Goal: Task Accomplishment & Management: Complete application form

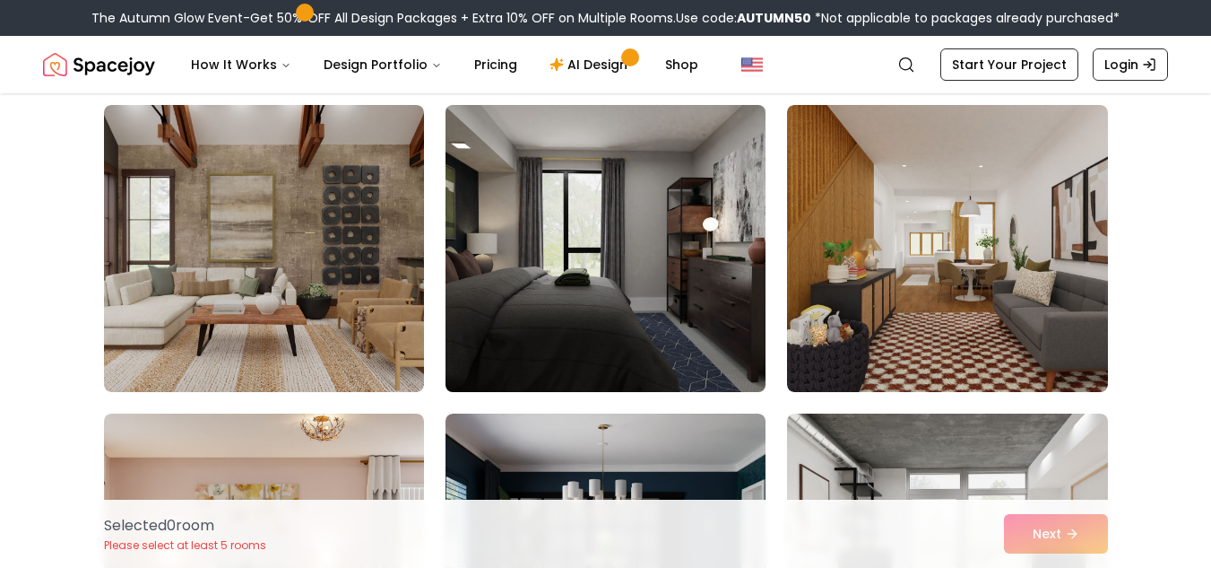
scroll to position [141, 0]
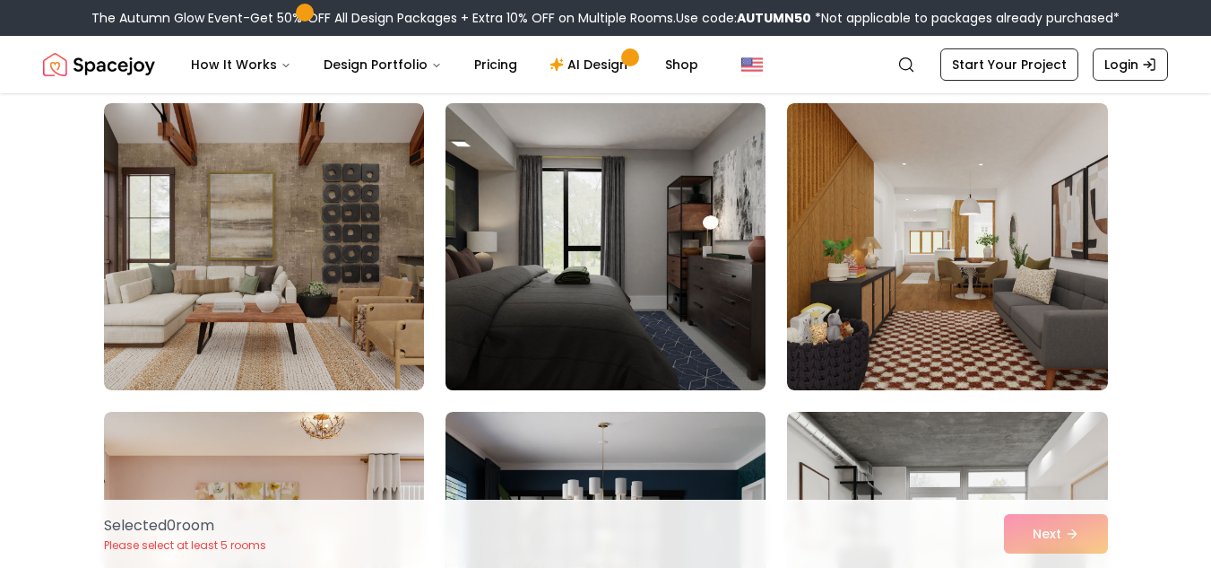
click at [609, 322] on img at bounding box center [606, 246] width 336 height 301
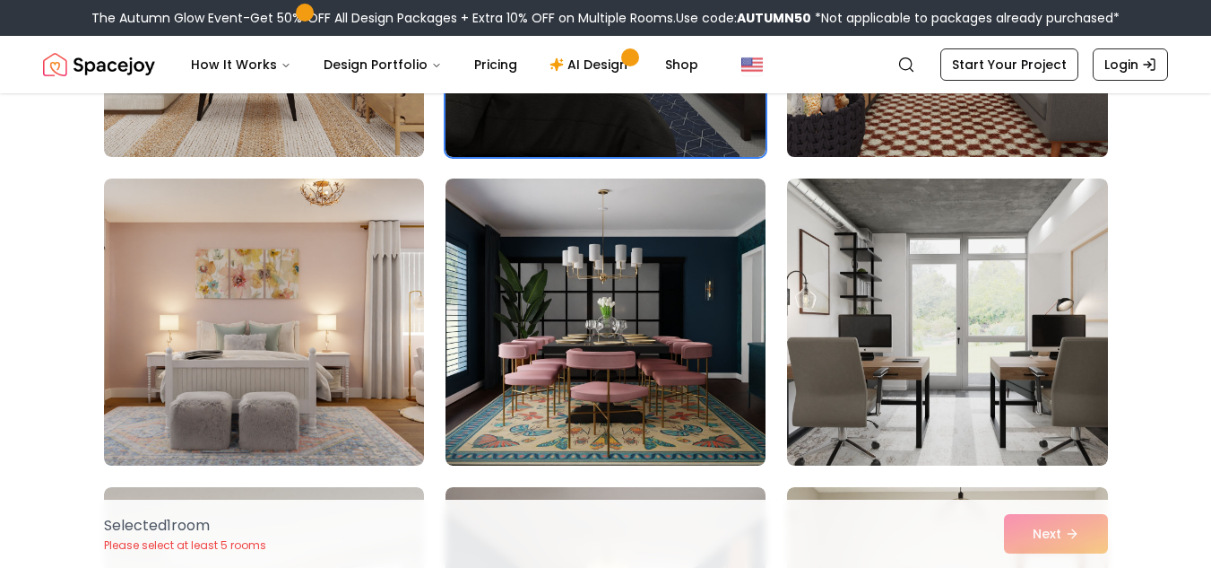
scroll to position [375, 0]
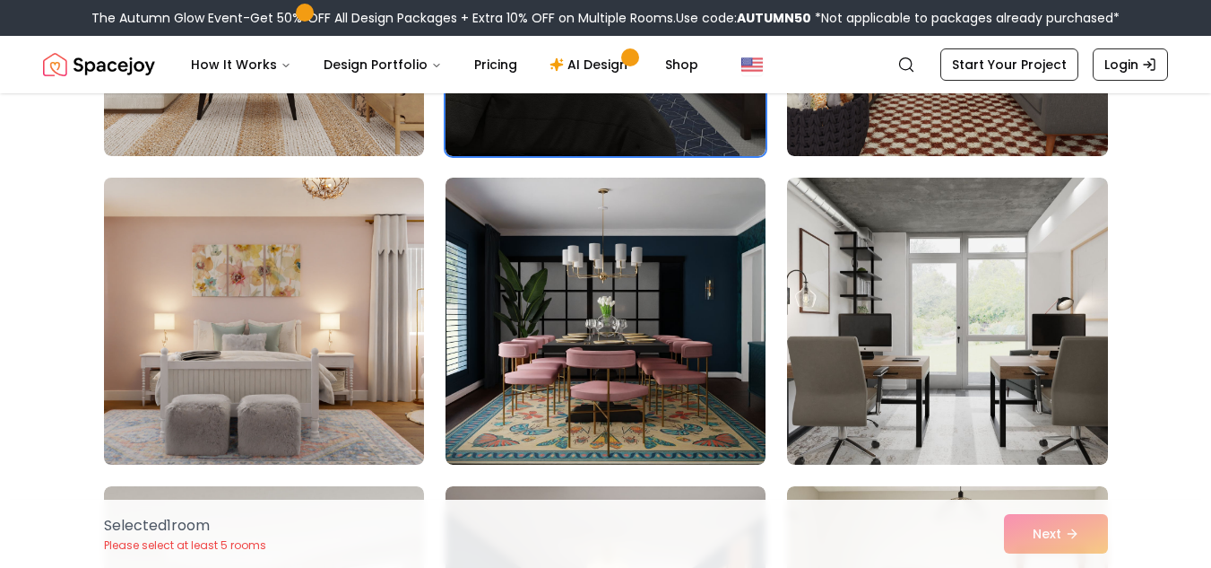
click at [369, 344] on img at bounding box center [264, 320] width 336 height 301
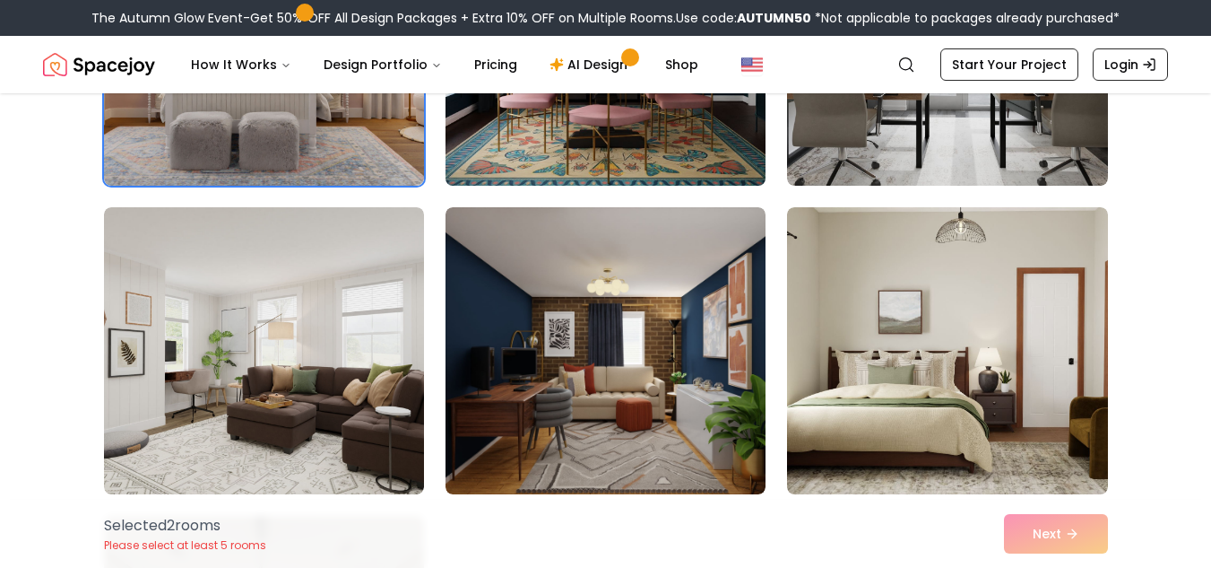
scroll to position [655, 0]
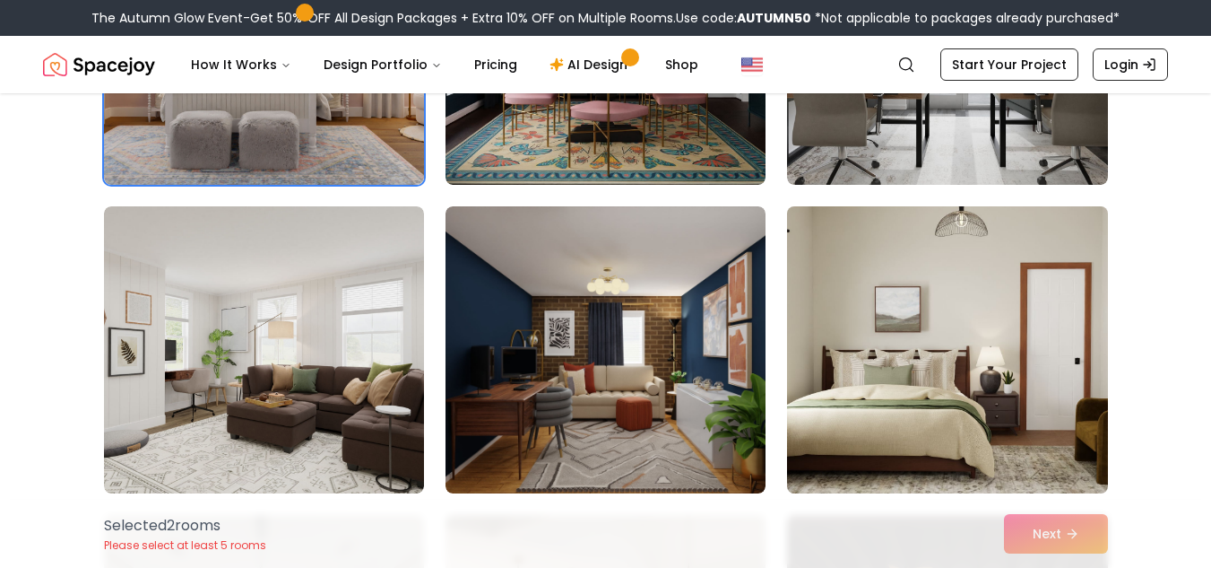
click at [898, 327] on img at bounding box center [947, 349] width 336 height 301
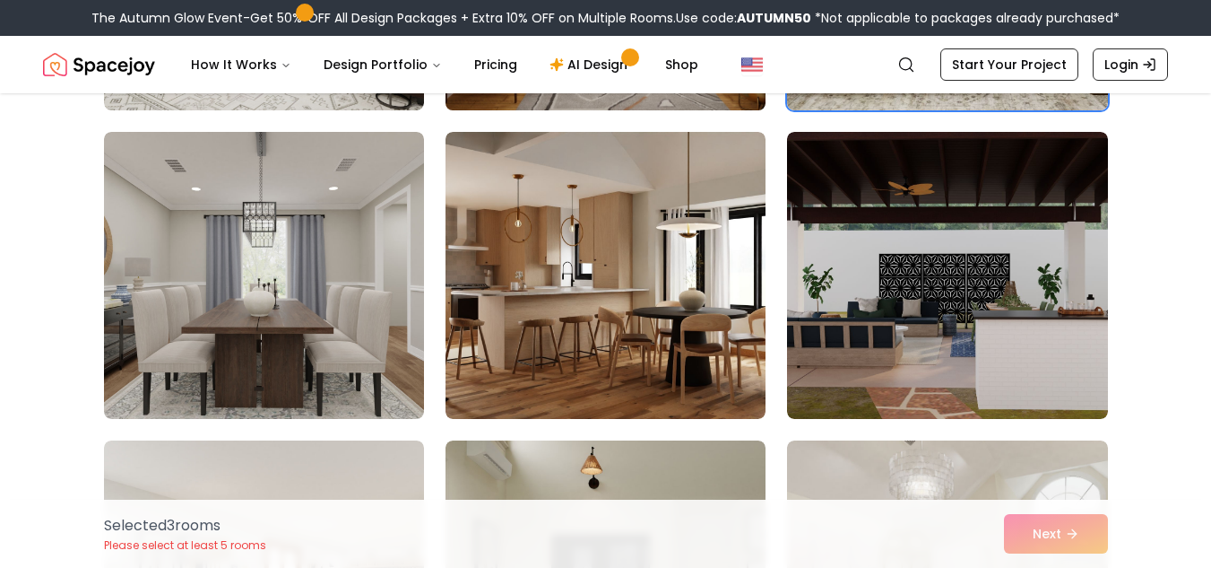
scroll to position [1042, 0]
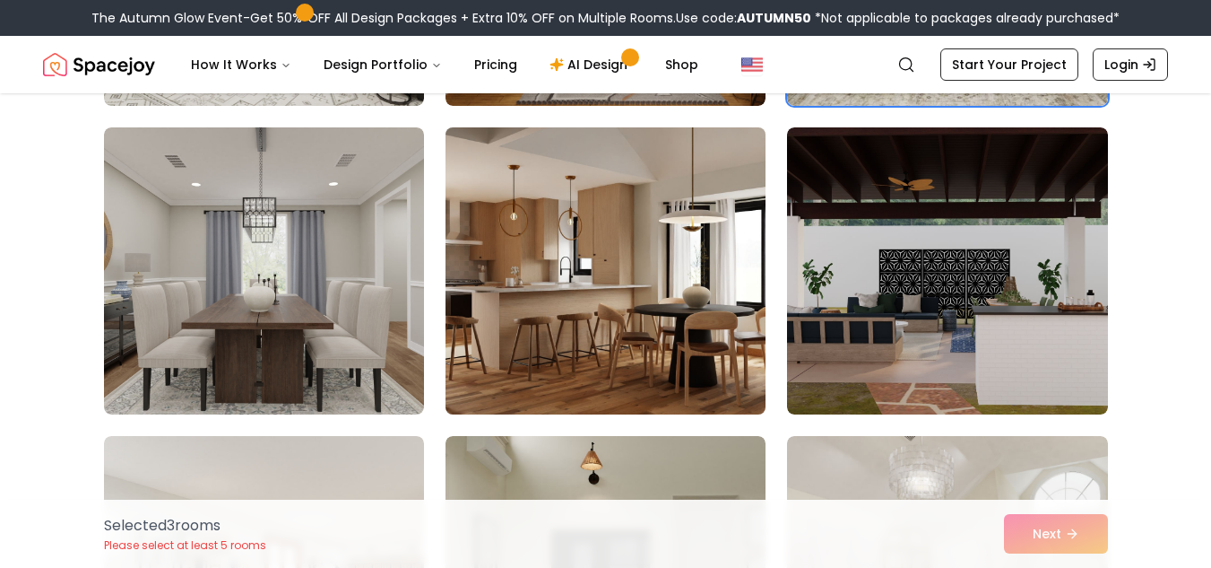
click at [650, 304] on img at bounding box center [606, 270] width 336 height 301
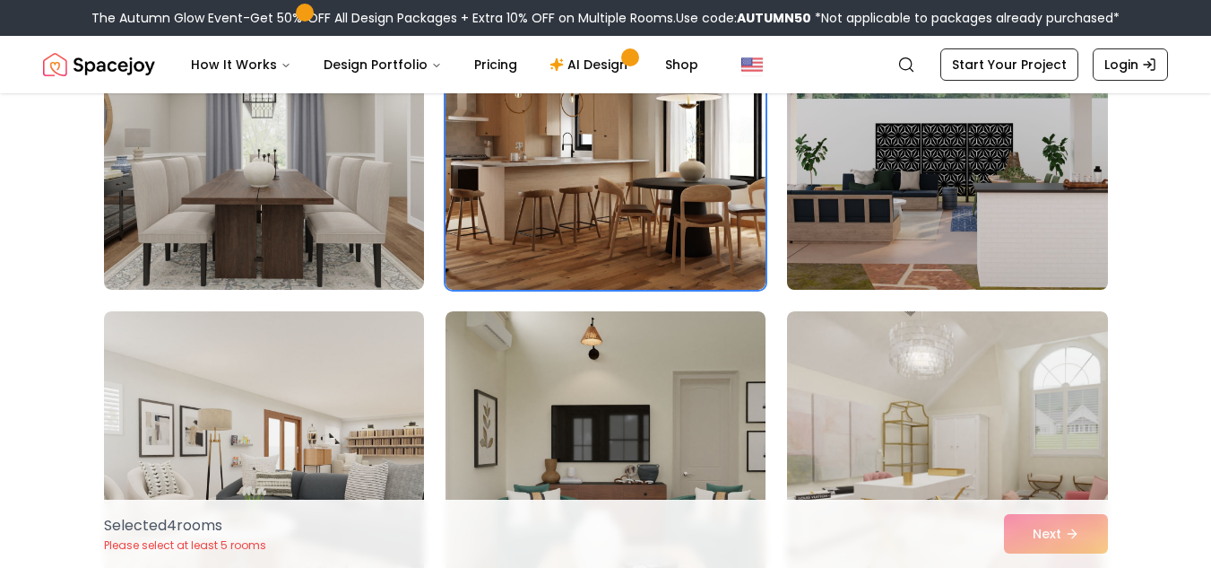
click at [976, 205] on img at bounding box center [947, 146] width 336 height 301
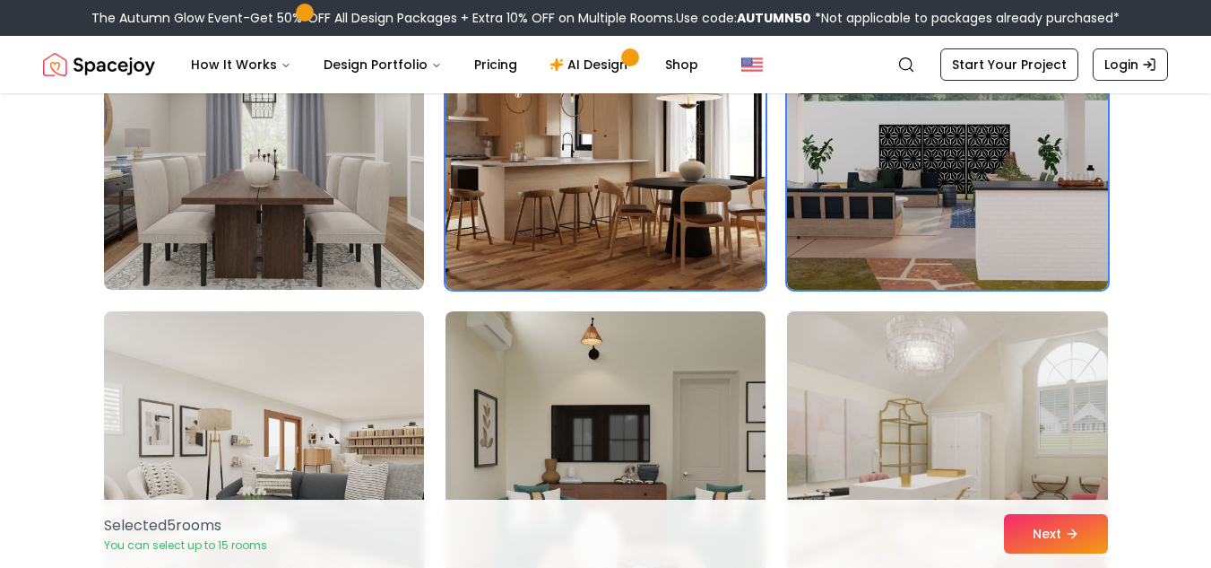
scroll to position [1428, 0]
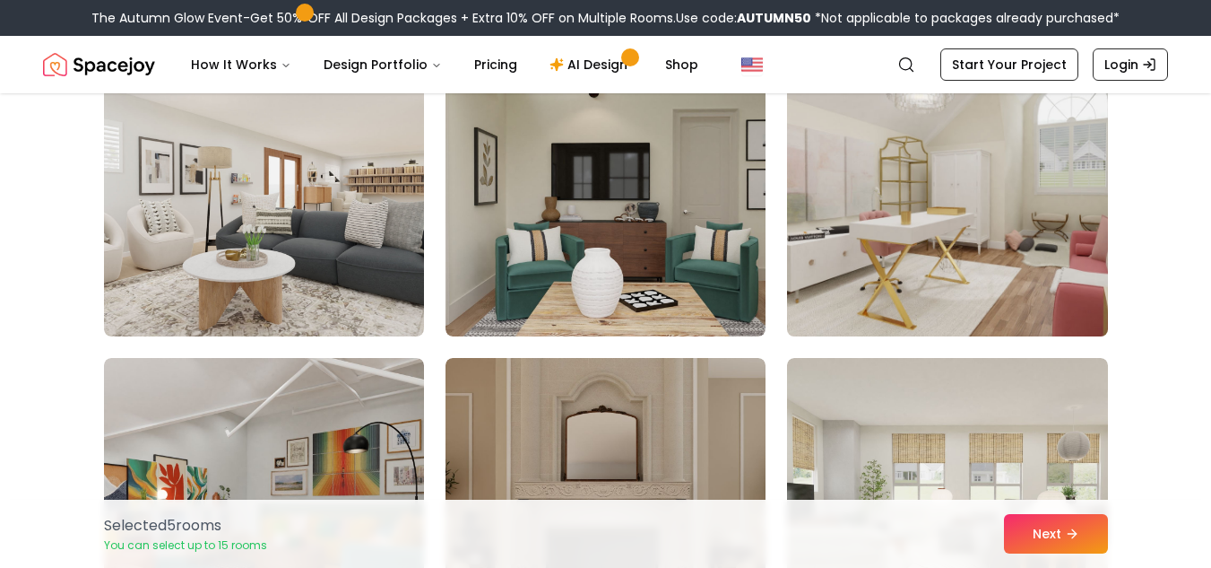
click at [960, 253] on img at bounding box center [947, 192] width 336 height 301
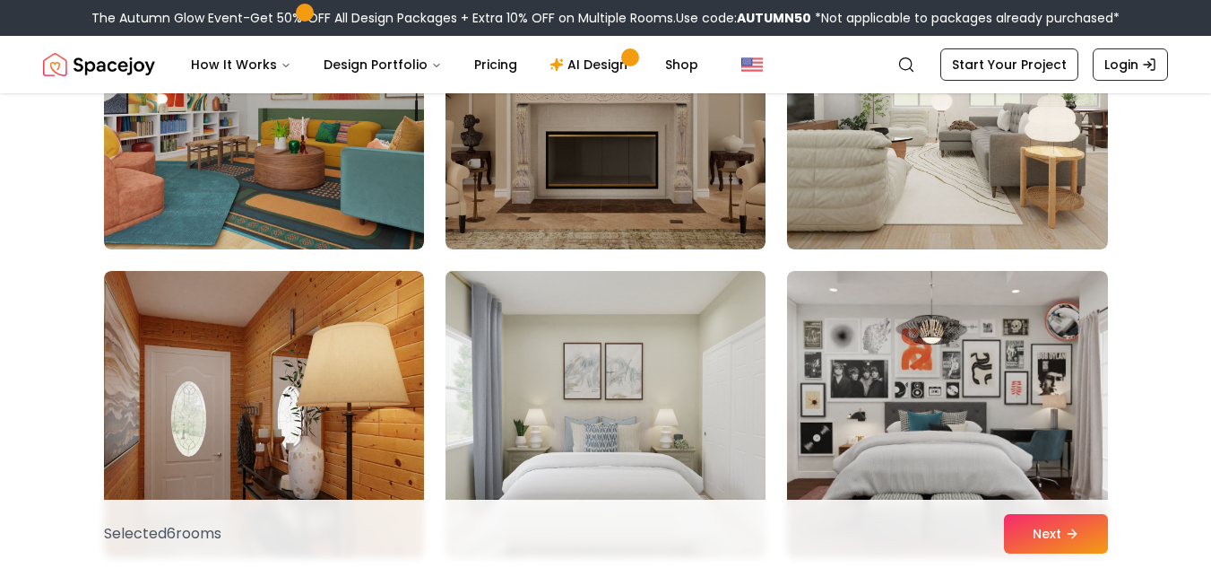
scroll to position [1798, 0]
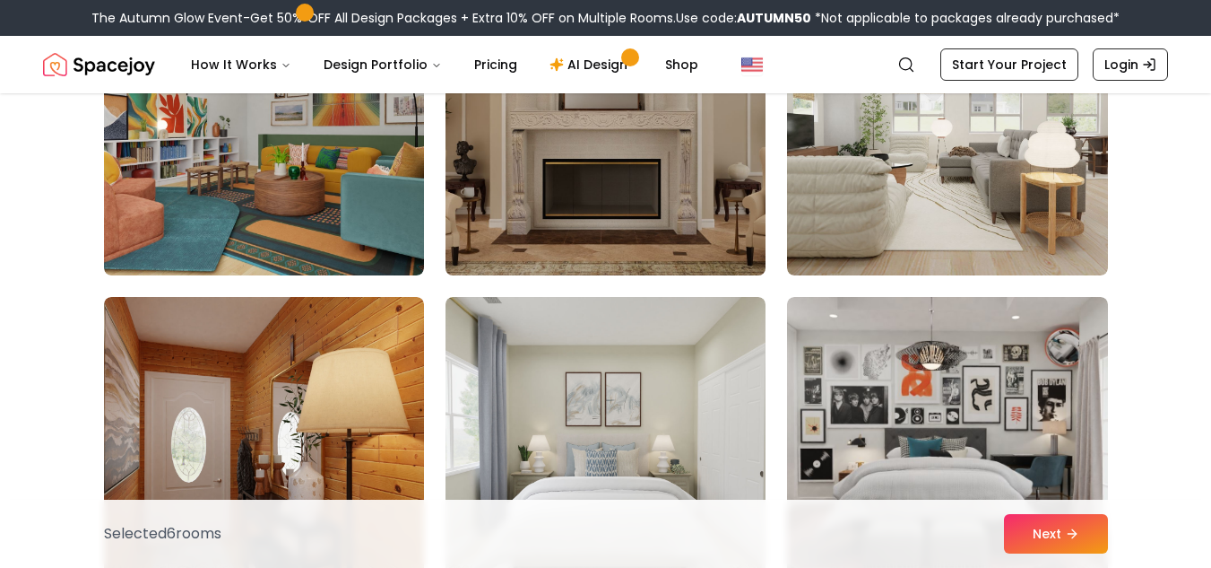
click at [701, 212] on img at bounding box center [606, 131] width 336 height 301
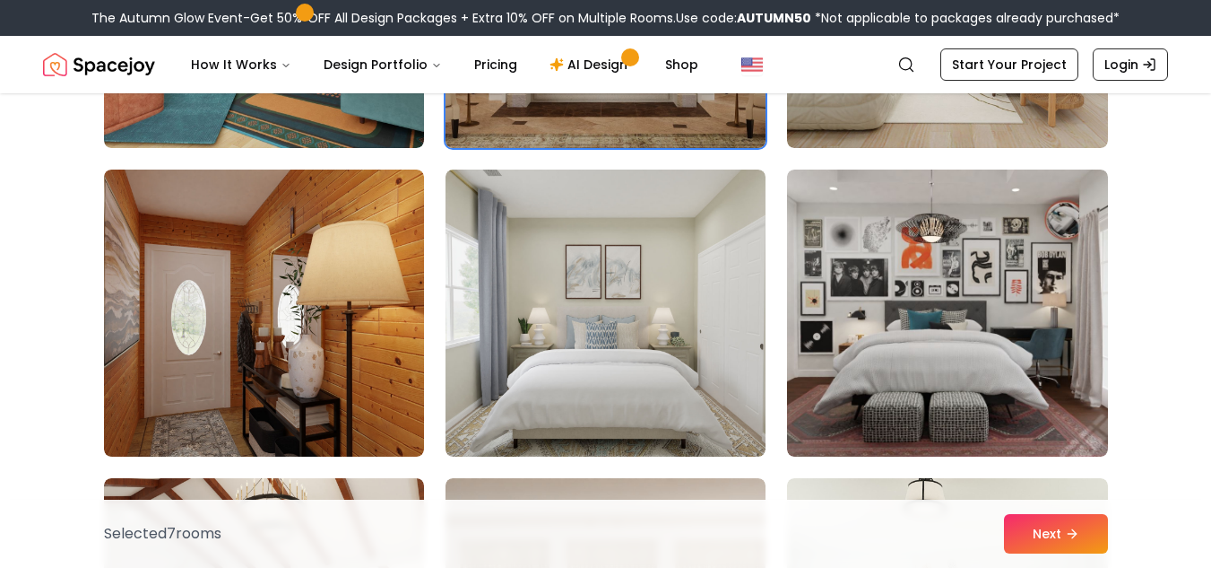
scroll to position [1938, 0]
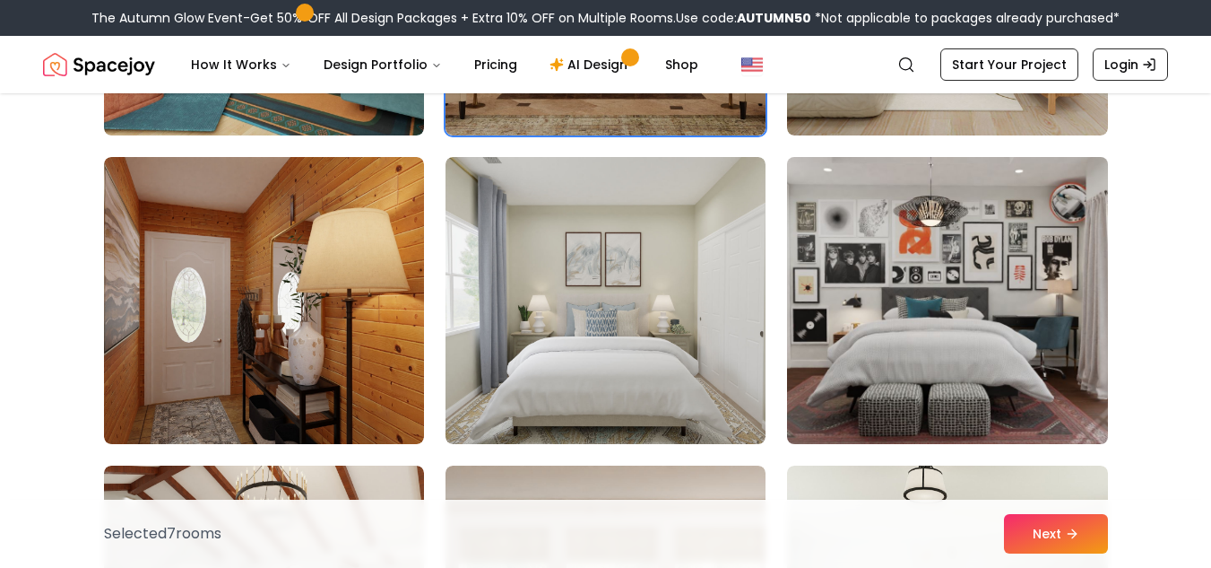
click at [997, 322] on img at bounding box center [947, 300] width 336 height 301
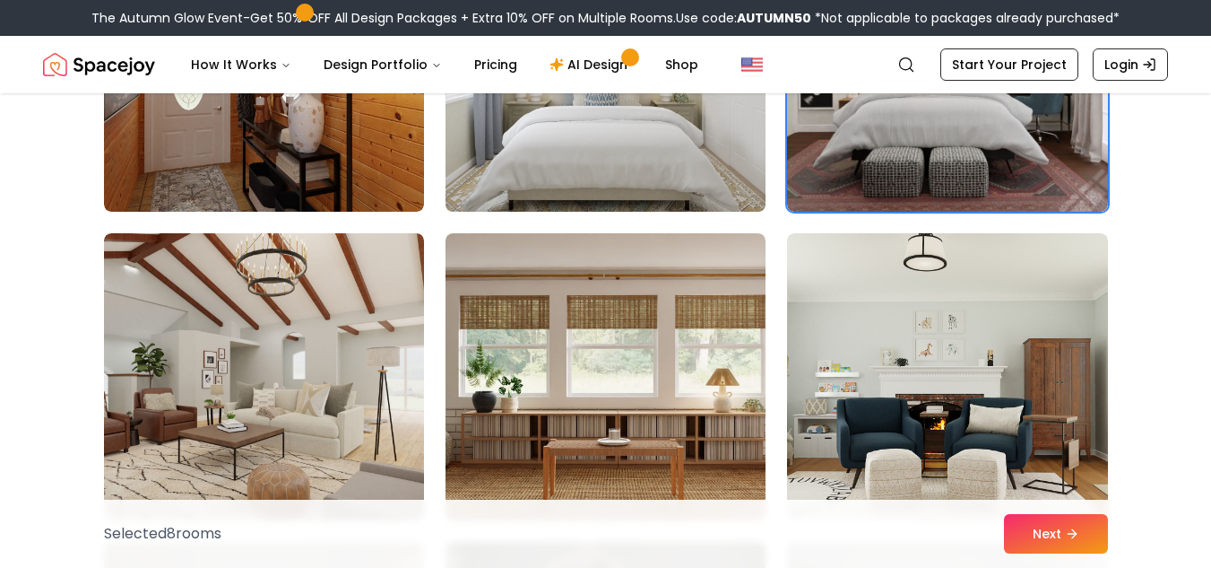
scroll to position [2171, 0]
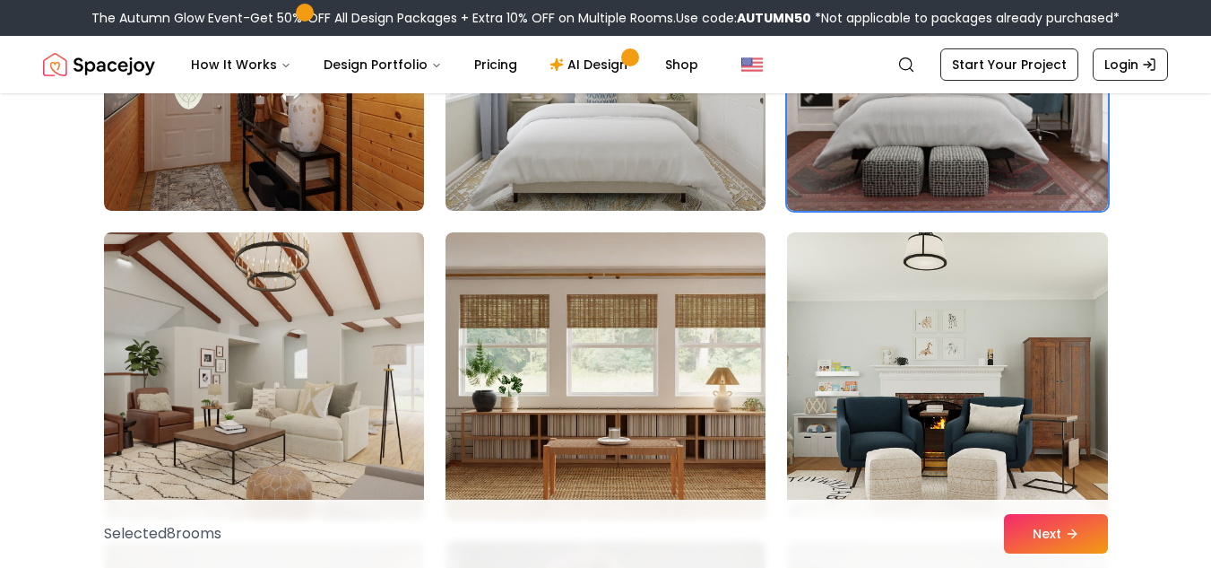
click at [334, 345] on img at bounding box center [264, 375] width 336 height 301
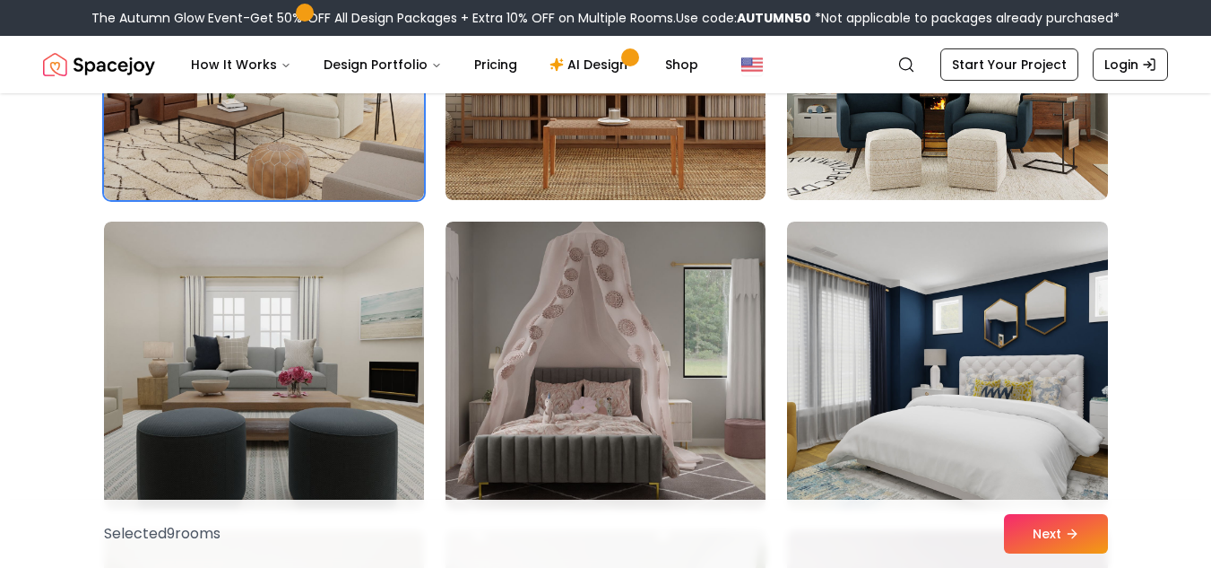
scroll to position [2491, 0]
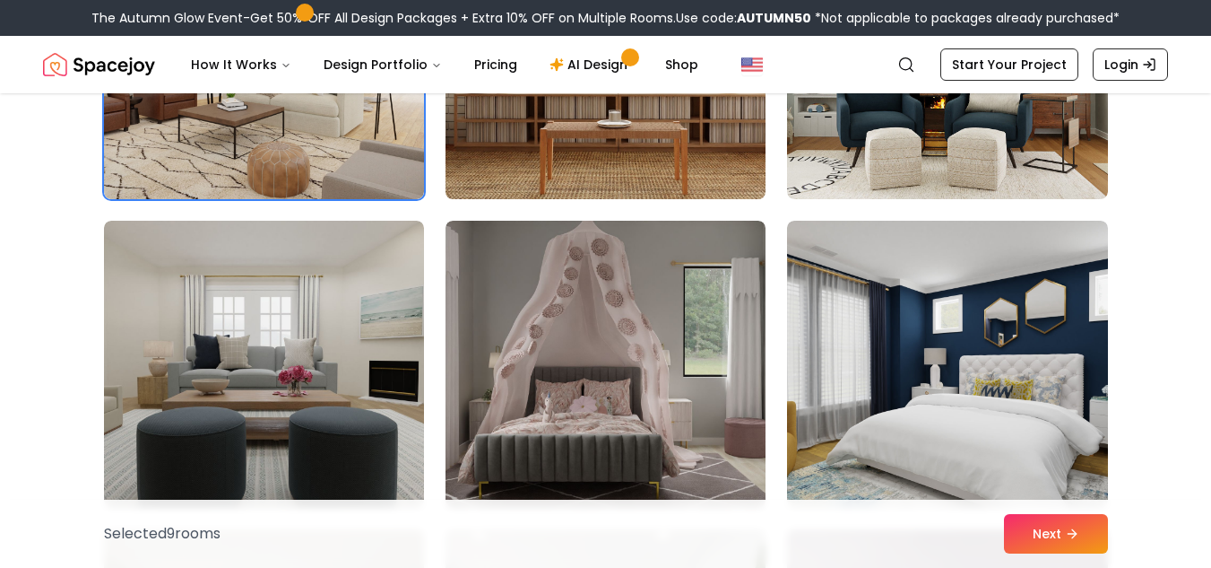
click at [560, 141] on img at bounding box center [606, 55] width 336 height 301
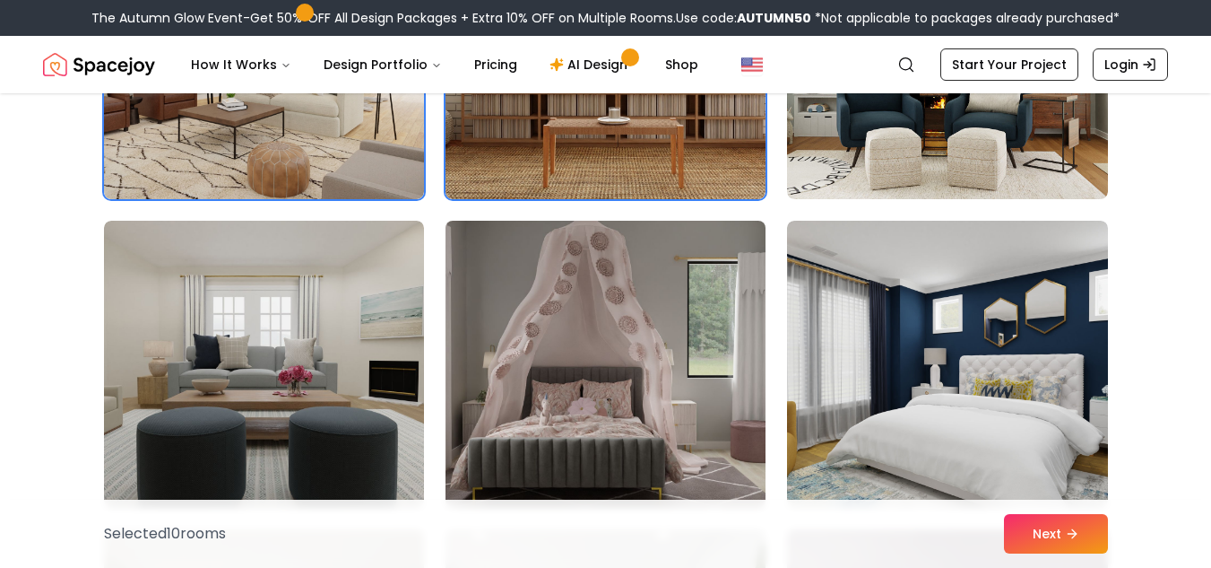
click at [603, 339] on img at bounding box center [606, 363] width 336 height 301
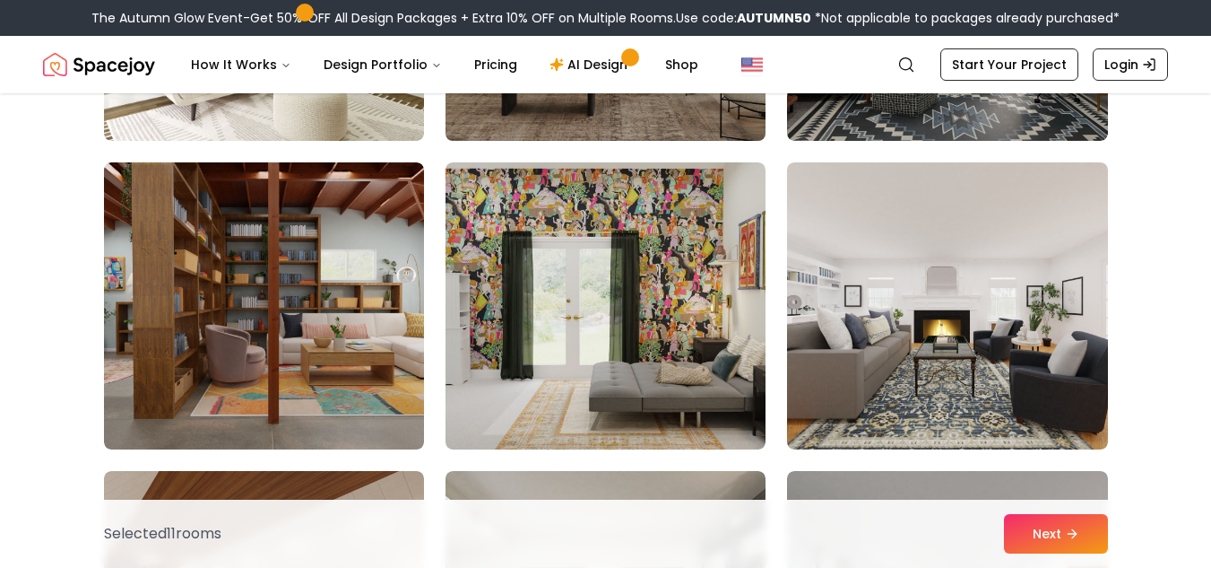
scroll to position [3475, 0]
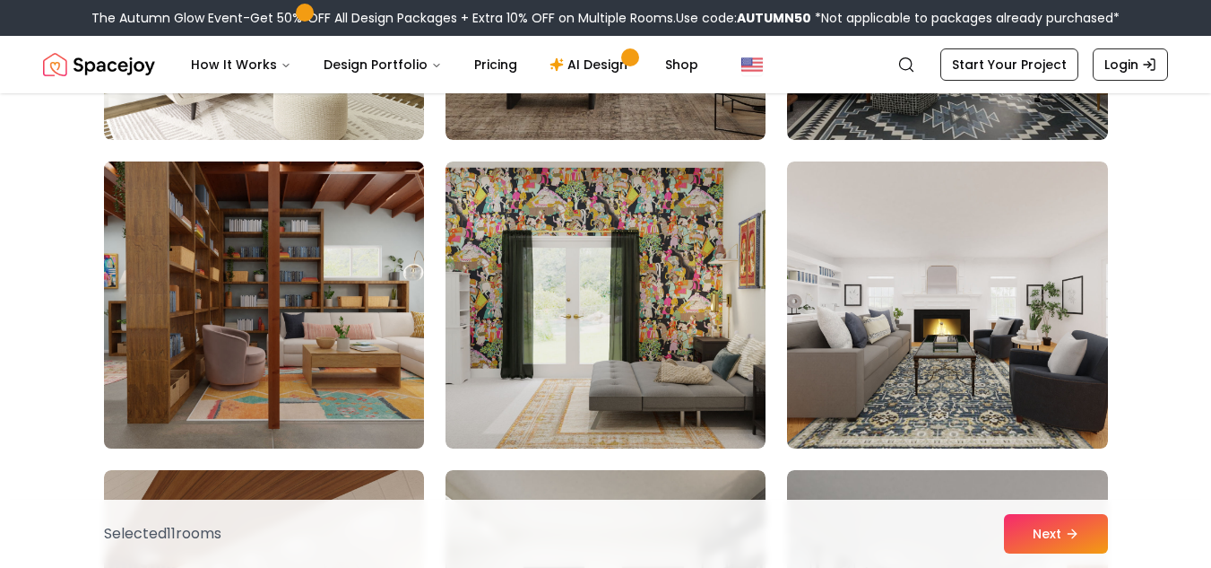
click at [294, 394] on img at bounding box center [264, 304] width 336 height 301
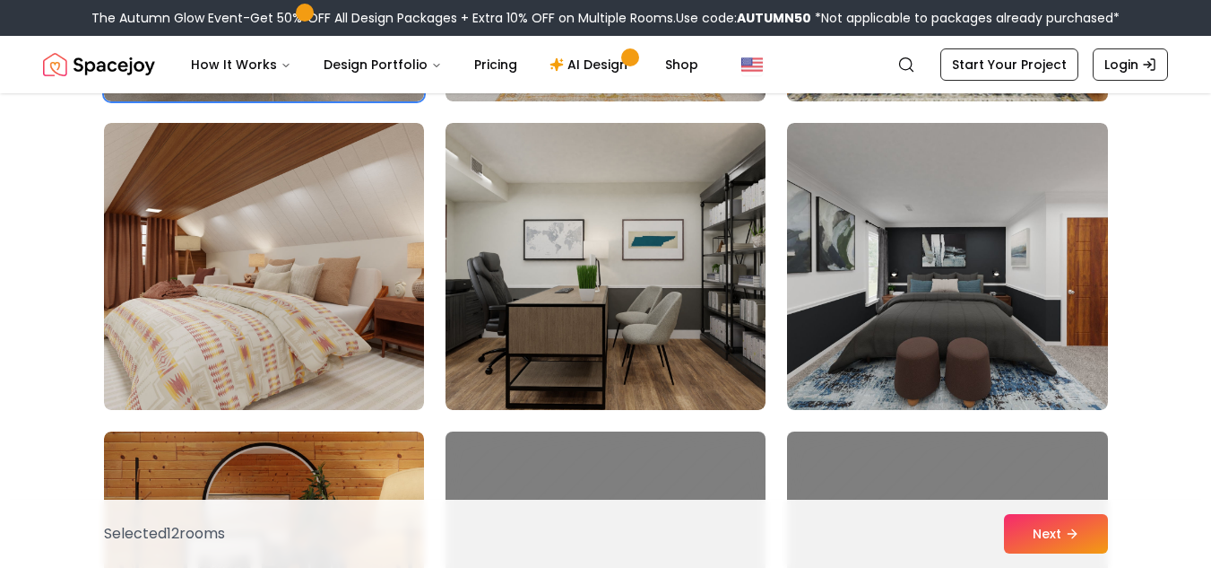
scroll to position [3825, 0]
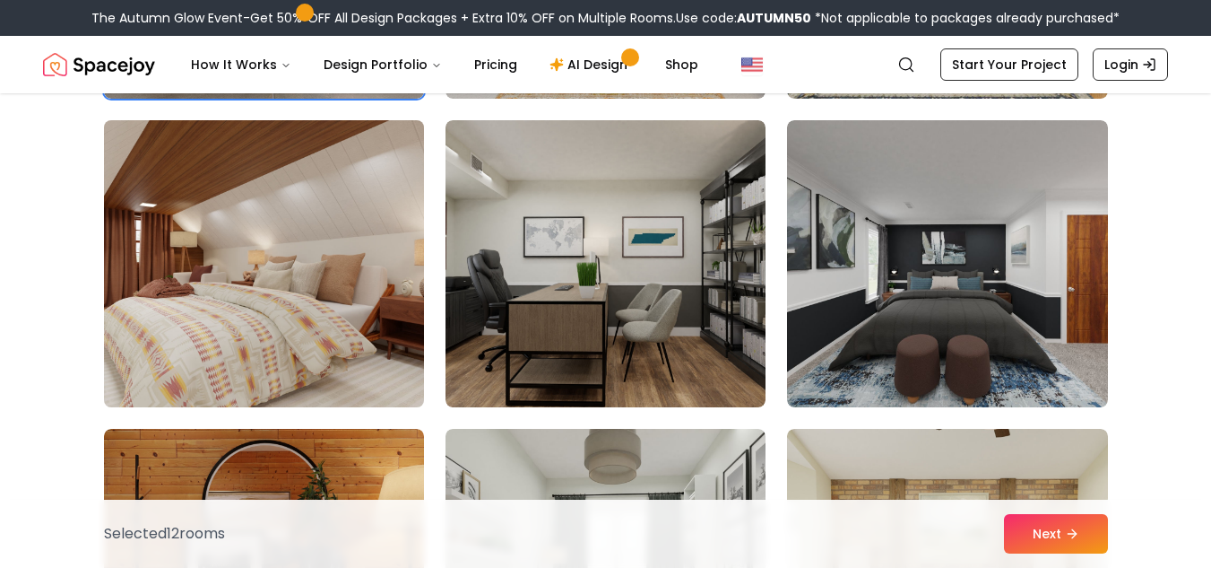
click at [194, 226] on img at bounding box center [264, 263] width 336 height 301
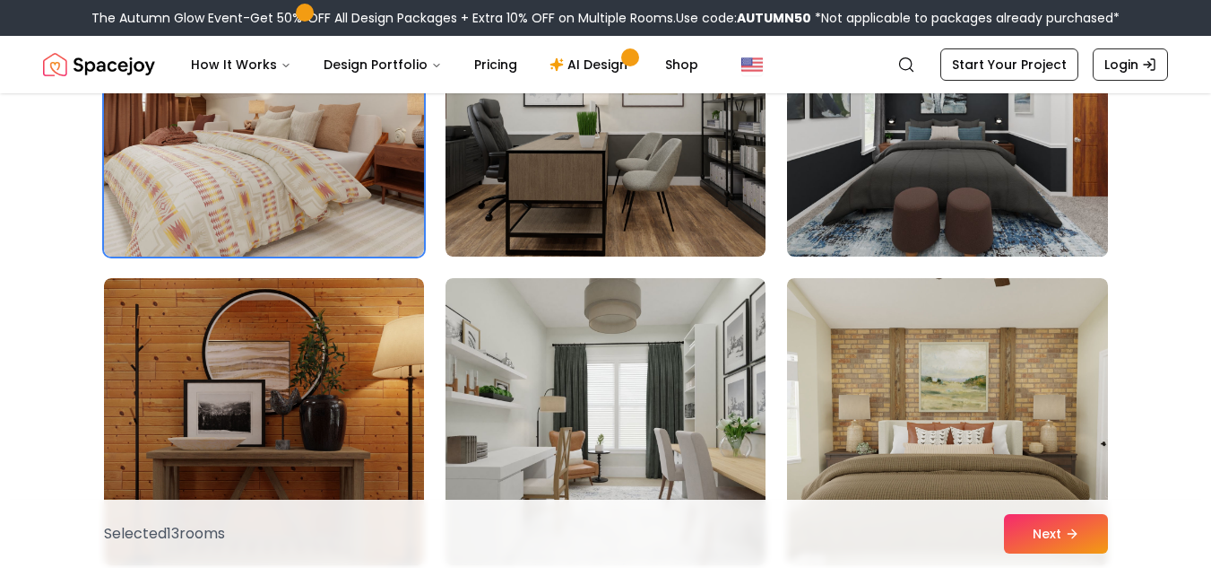
click at [1011, 119] on img at bounding box center [947, 112] width 336 height 301
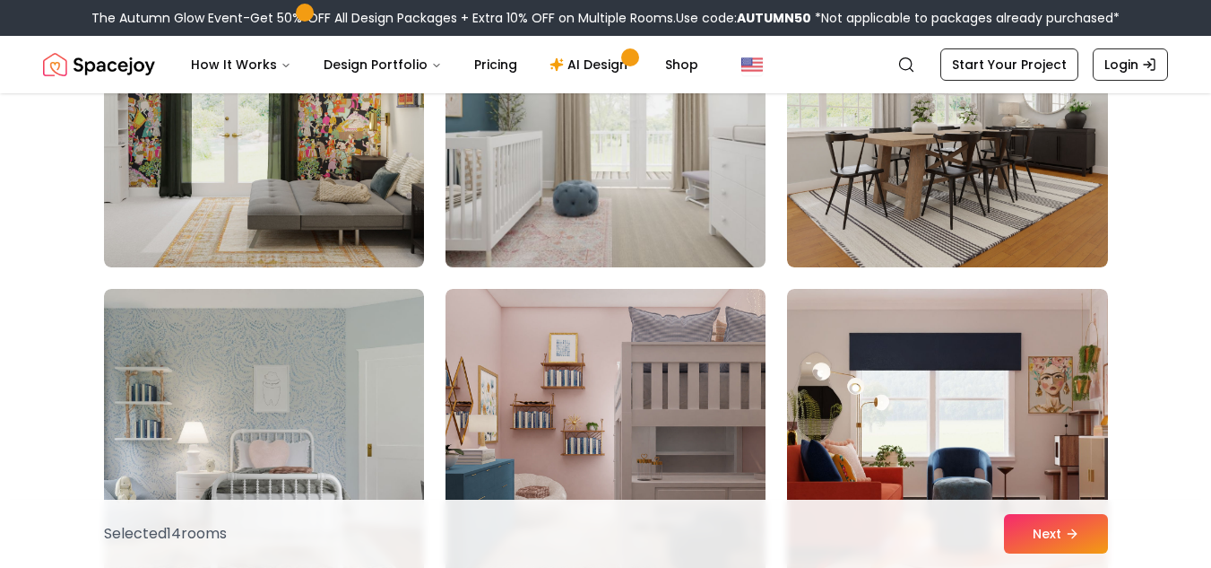
scroll to position [4583, 0]
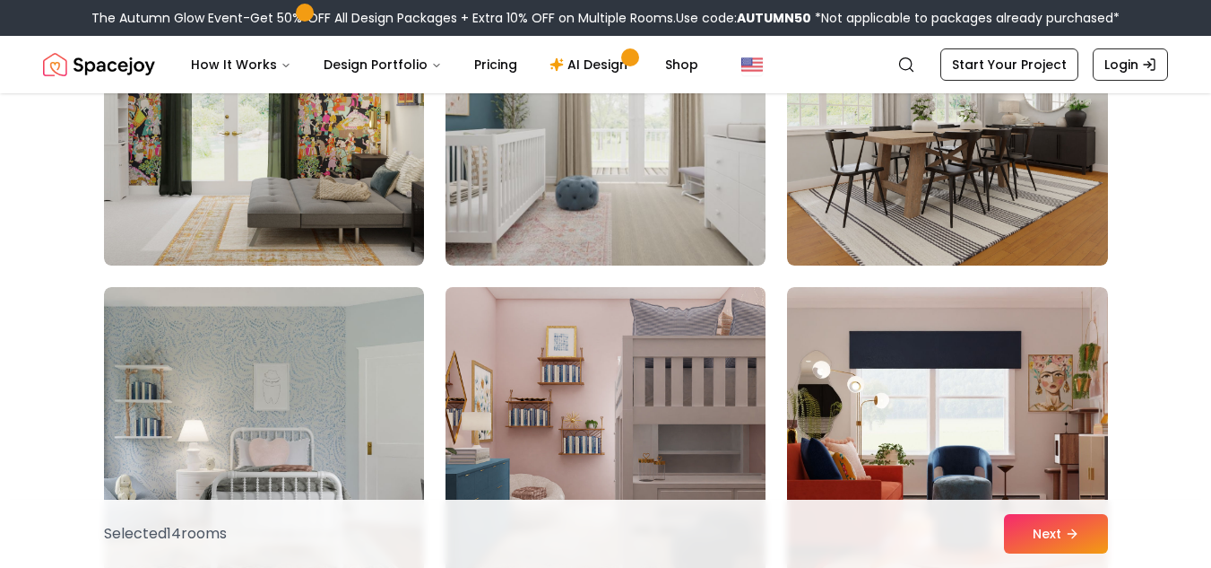
click at [644, 392] on img at bounding box center [606, 430] width 336 height 301
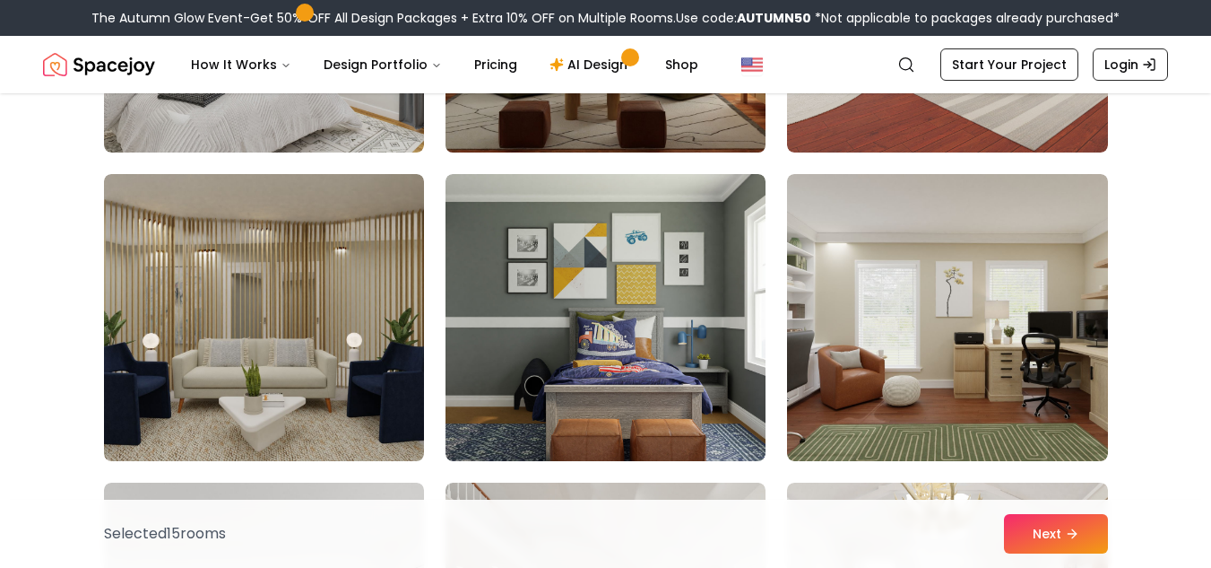
scroll to position [5935, 0]
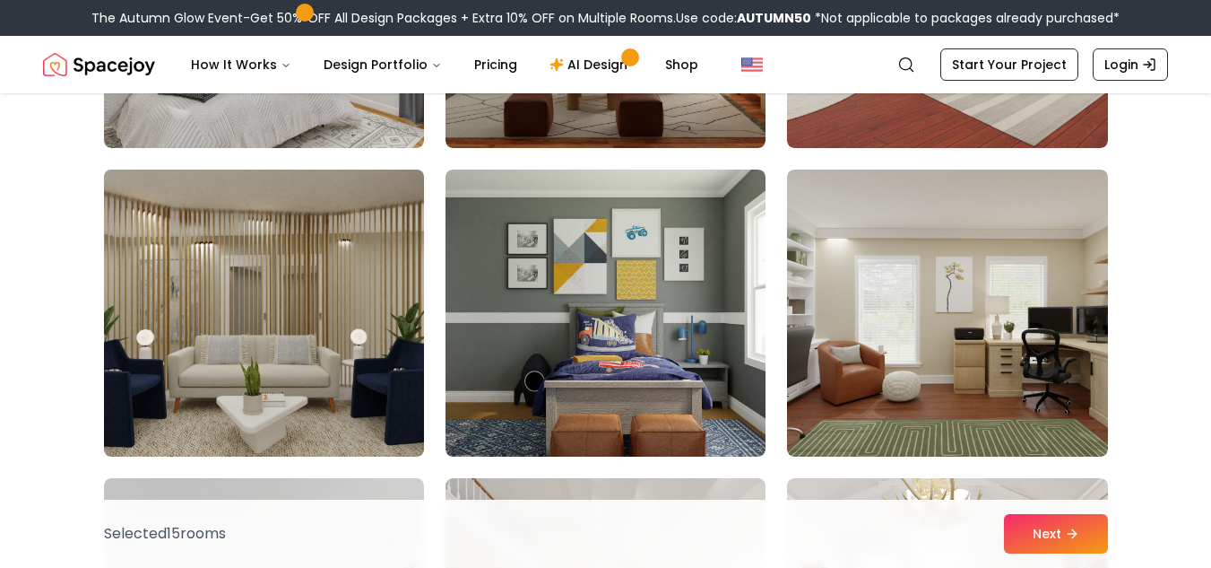
click at [294, 349] on img at bounding box center [264, 312] width 336 height 301
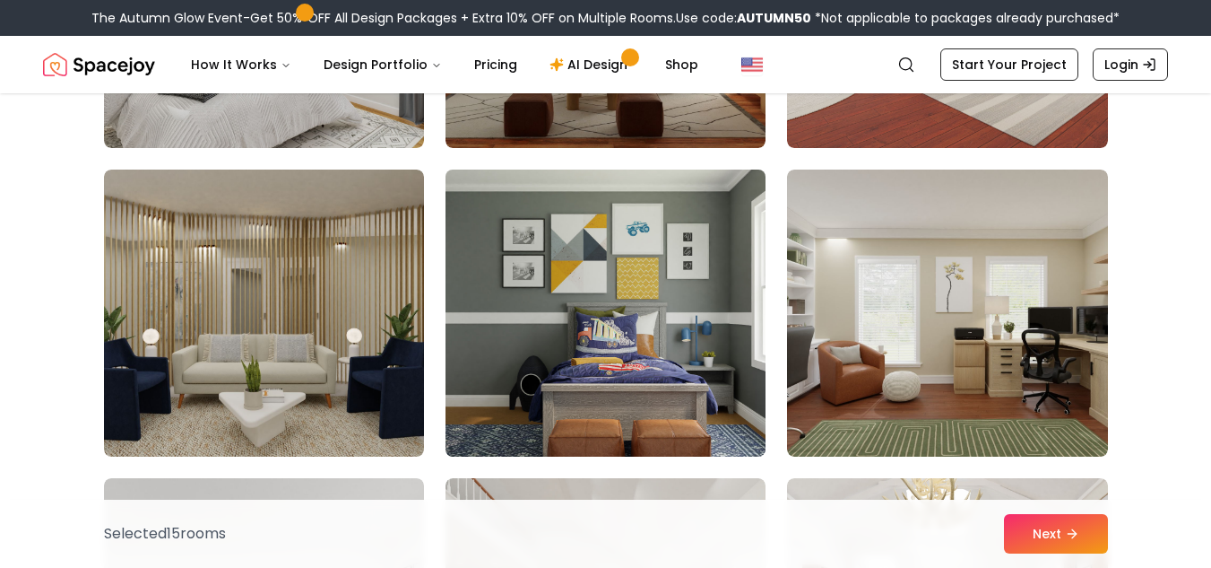
click at [667, 271] on img at bounding box center [606, 312] width 336 height 301
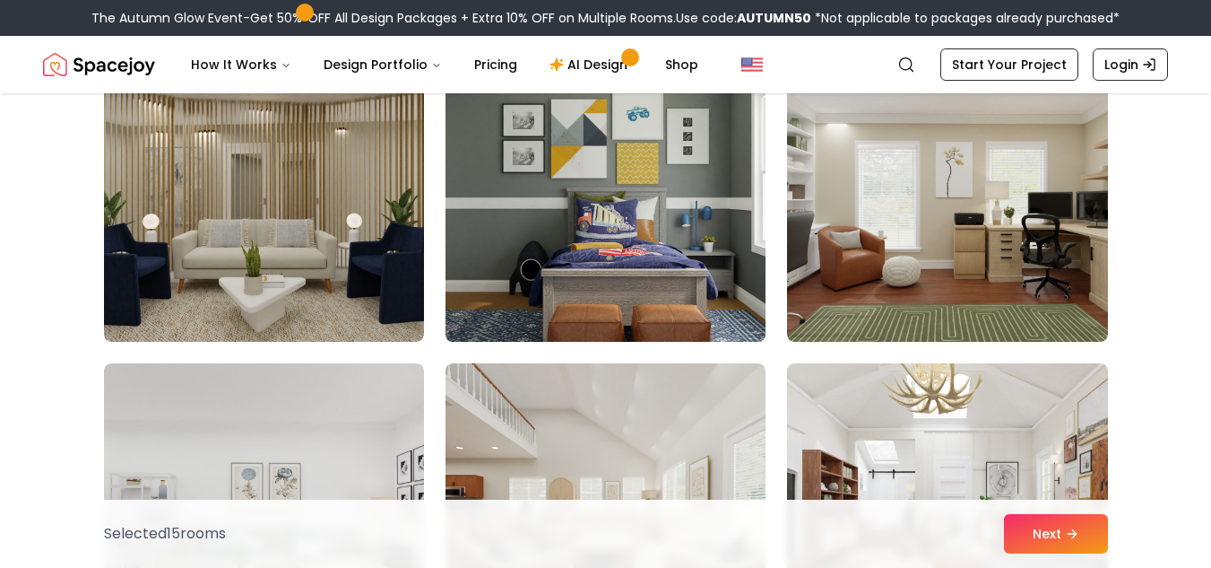
scroll to position [6064, 0]
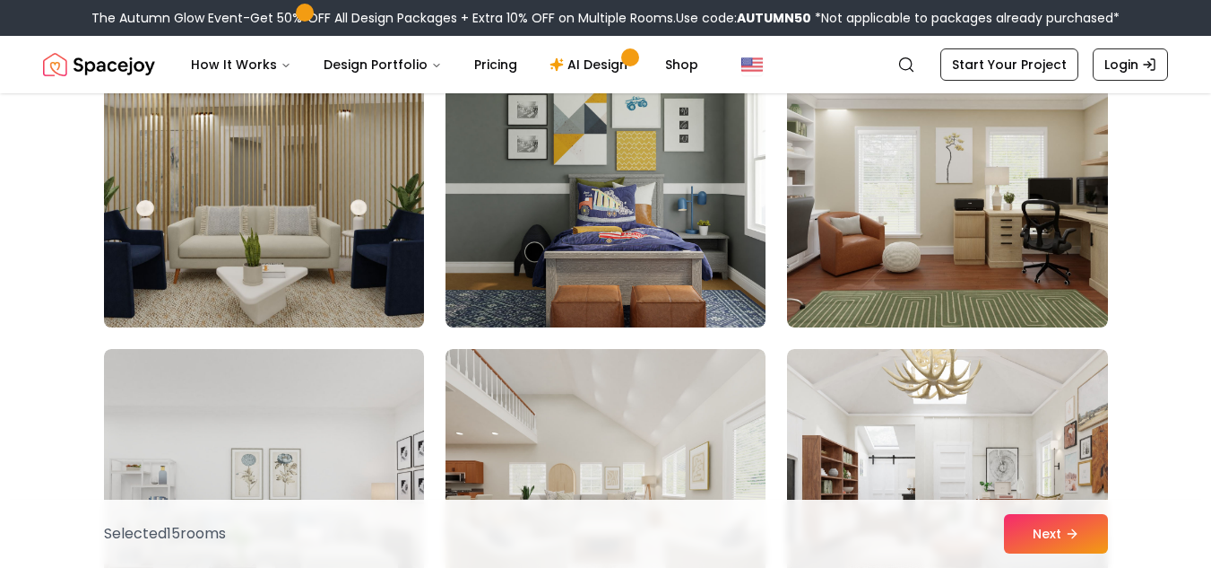
click at [309, 210] on img at bounding box center [264, 183] width 336 height 301
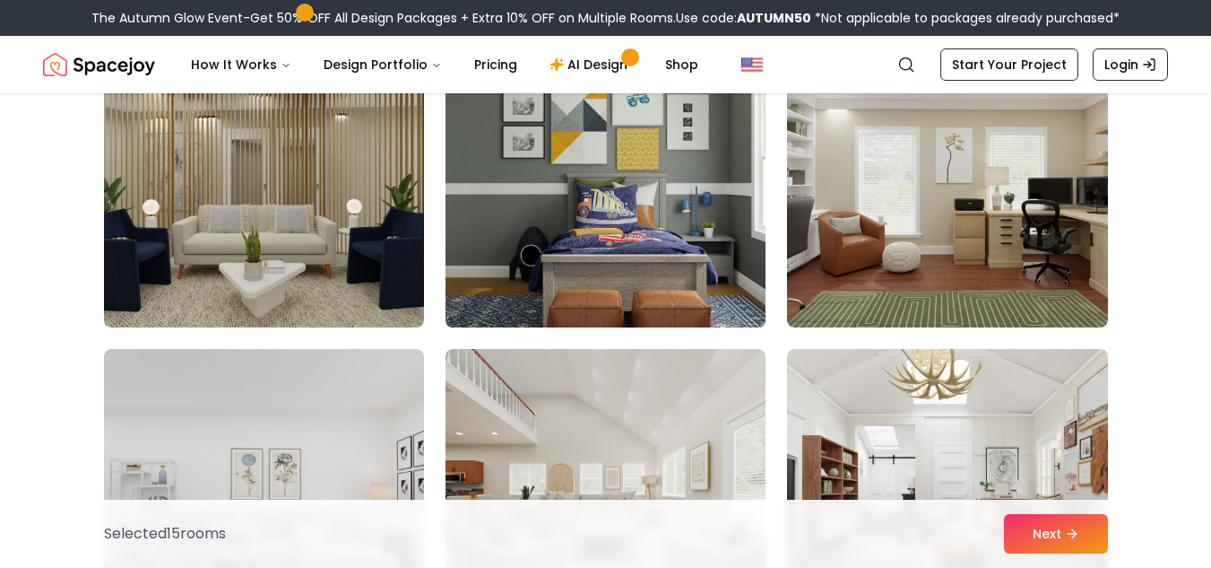
click at [629, 230] on img at bounding box center [606, 183] width 336 height 301
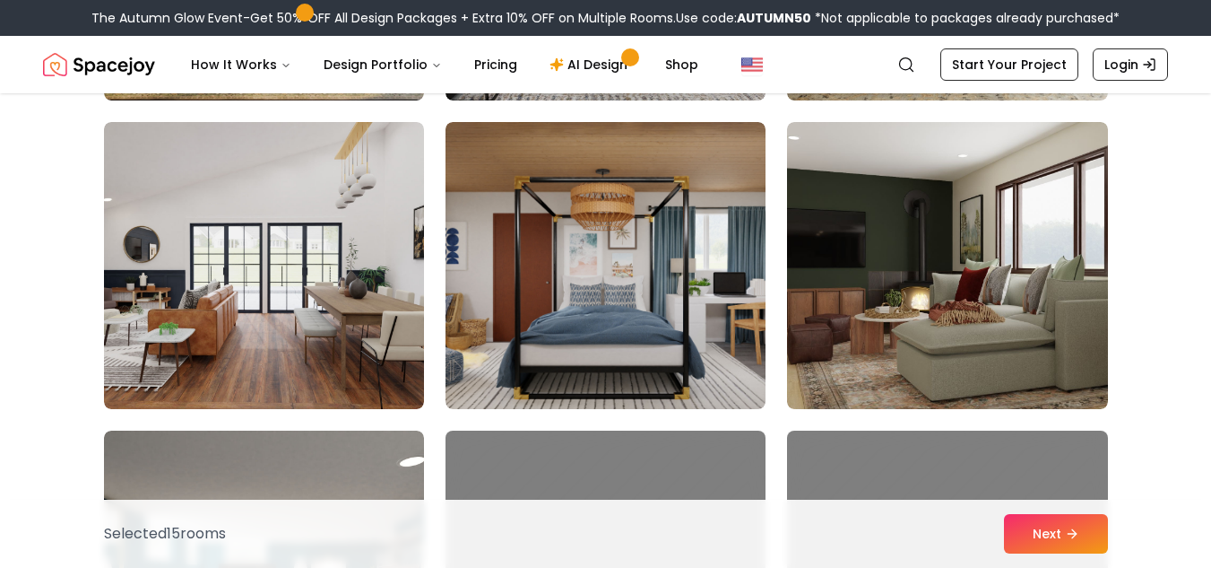
scroll to position [6908, 0]
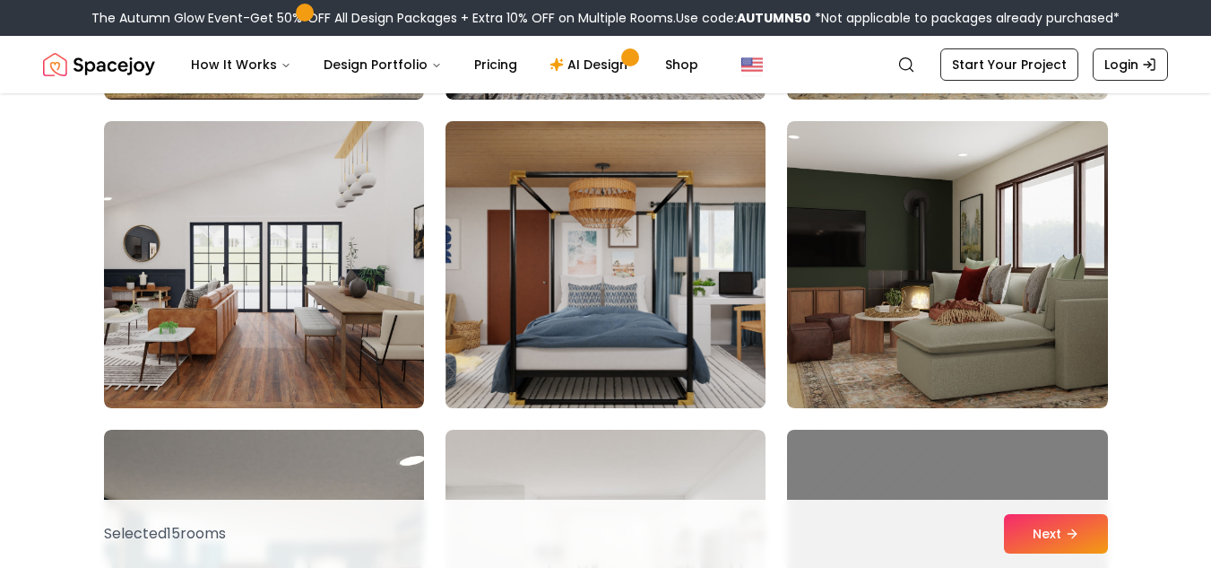
click at [578, 275] on img at bounding box center [606, 264] width 336 height 301
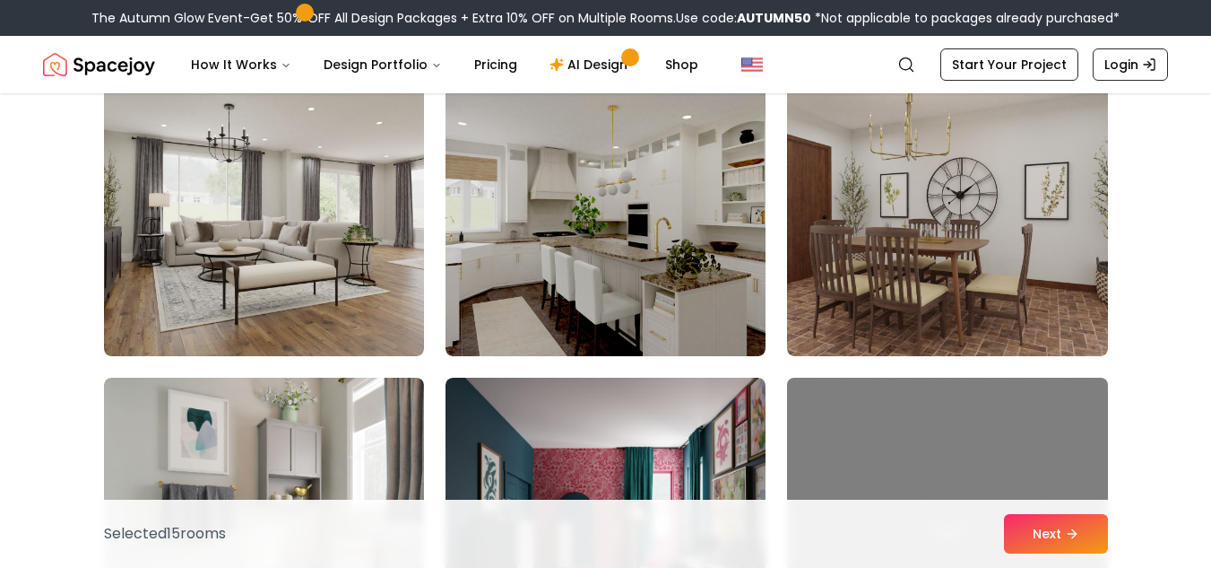
scroll to position [7896, 0]
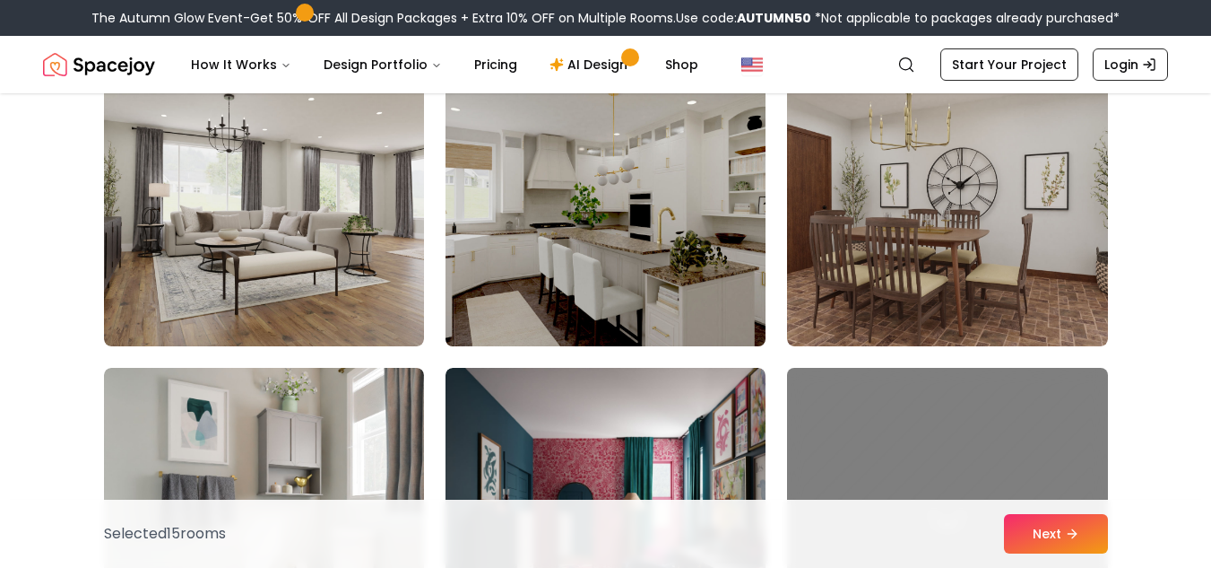
click at [573, 213] on img at bounding box center [606, 202] width 336 height 301
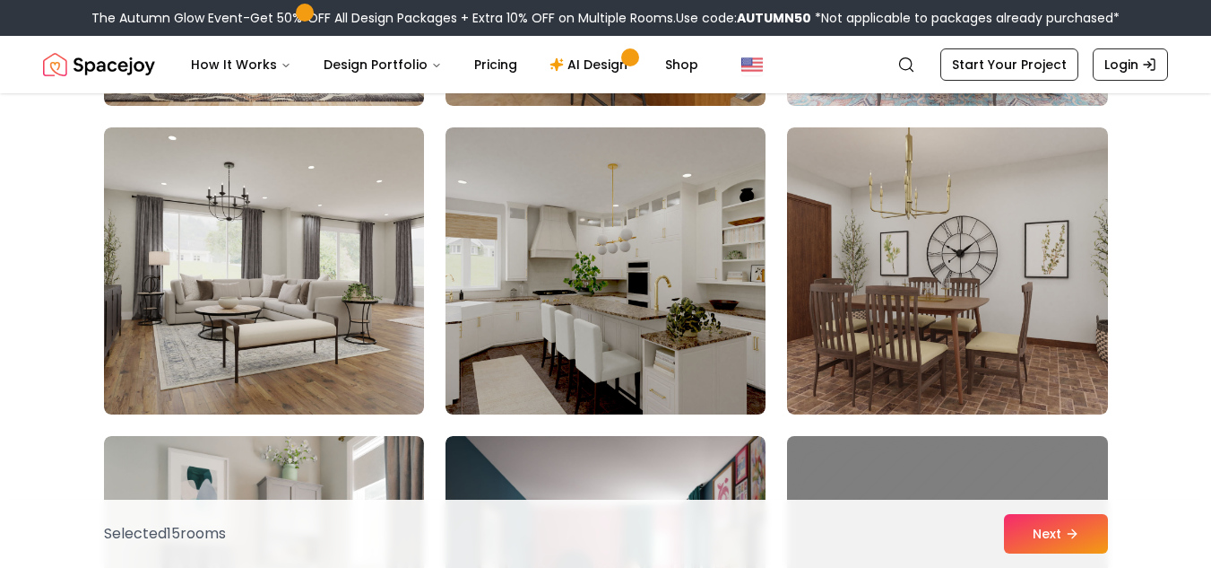
scroll to position [7811, 0]
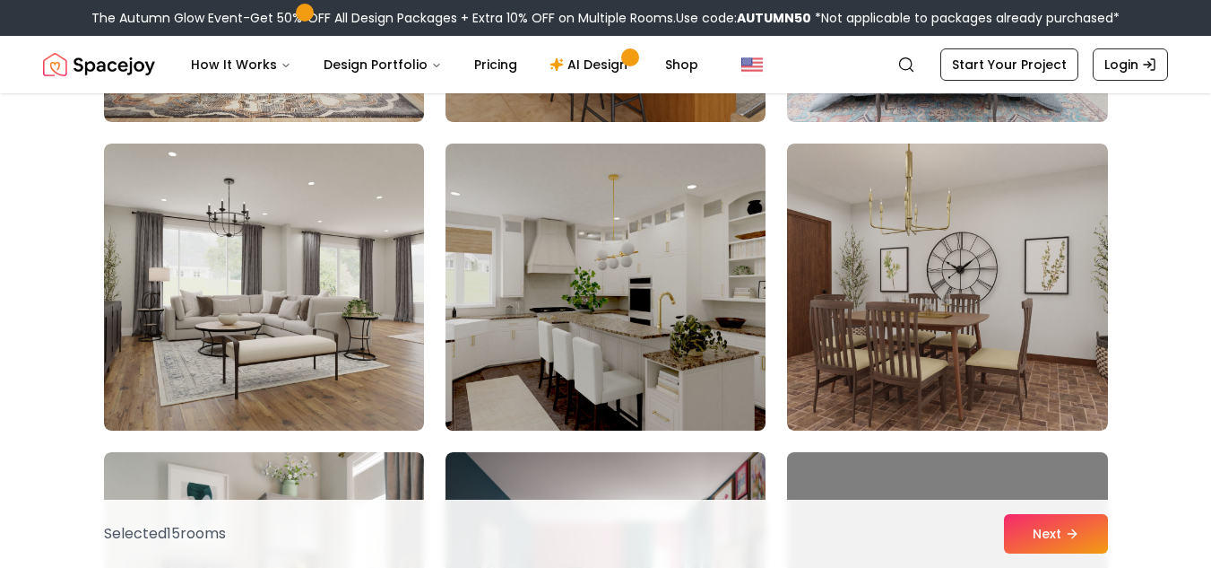
click at [599, 315] on img at bounding box center [606, 286] width 336 height 301
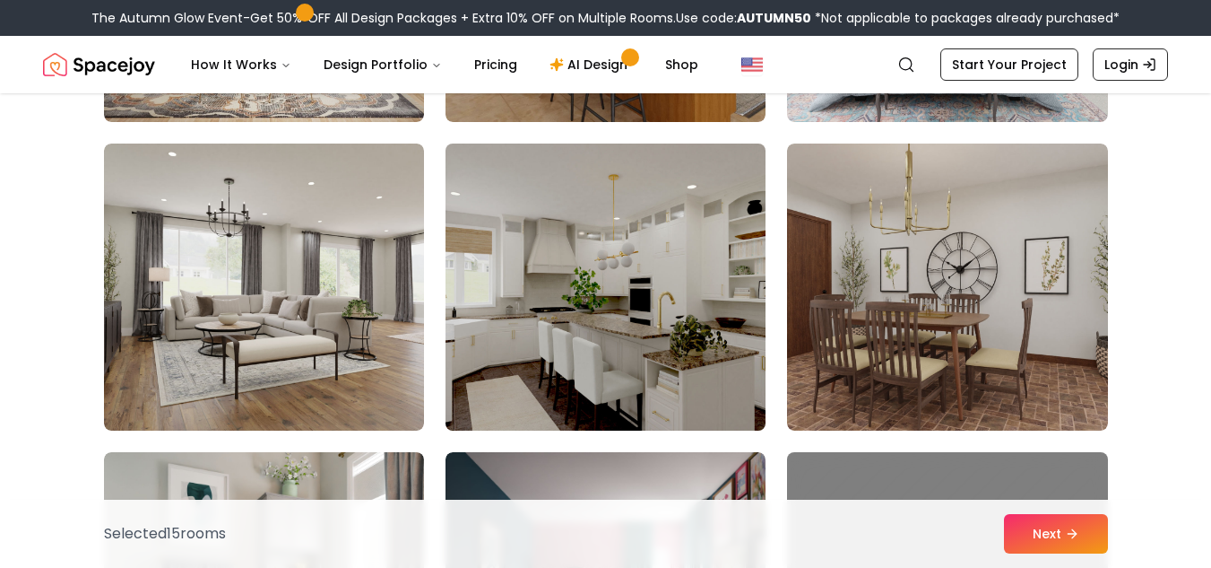
click at [599, 315] on img at bounding box center [606, 286] width 336 height 301
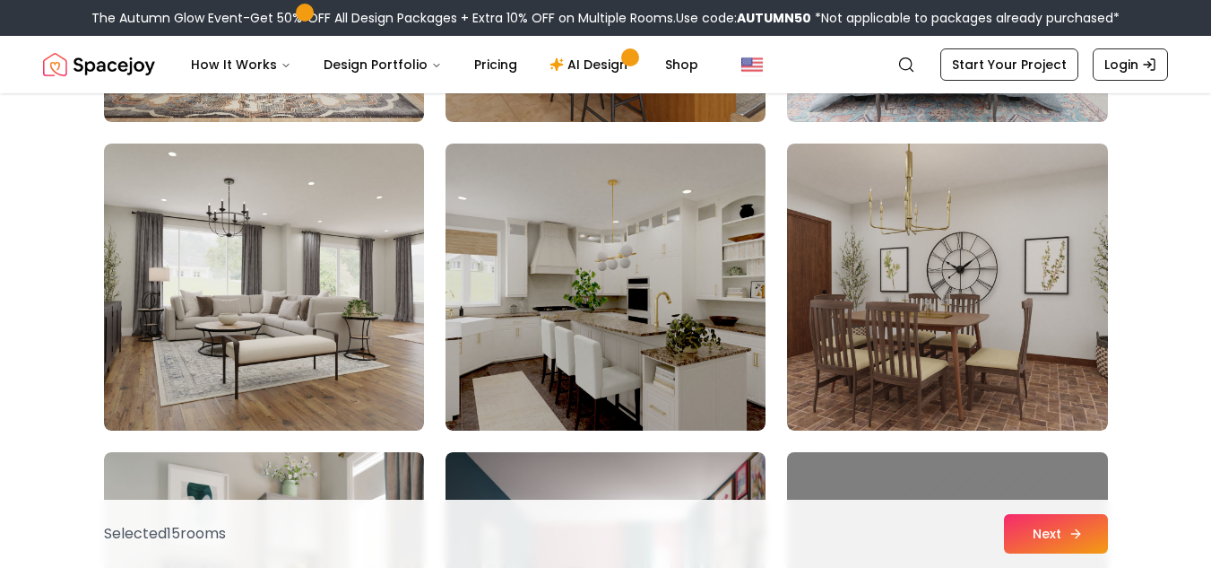
click at [1053, 538] on button "Next" at bounding box center [1056, 533] width 104 height 39
